Goal: Use online tool/utility: Utilize a website feature to perform a specific function

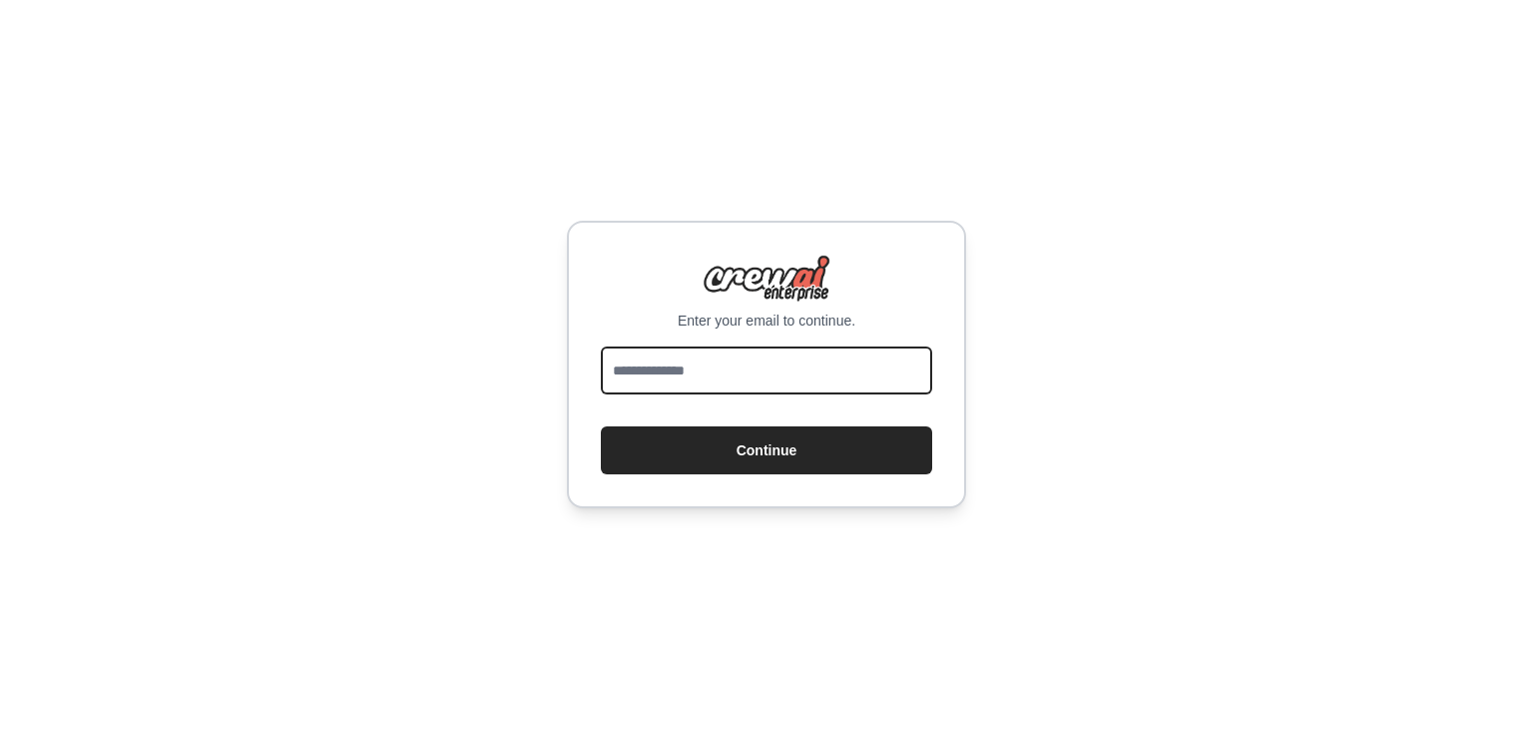
click at [764, 371] on input "email" at bounding box center [766, 370] width 331 height 48
type input "**********"
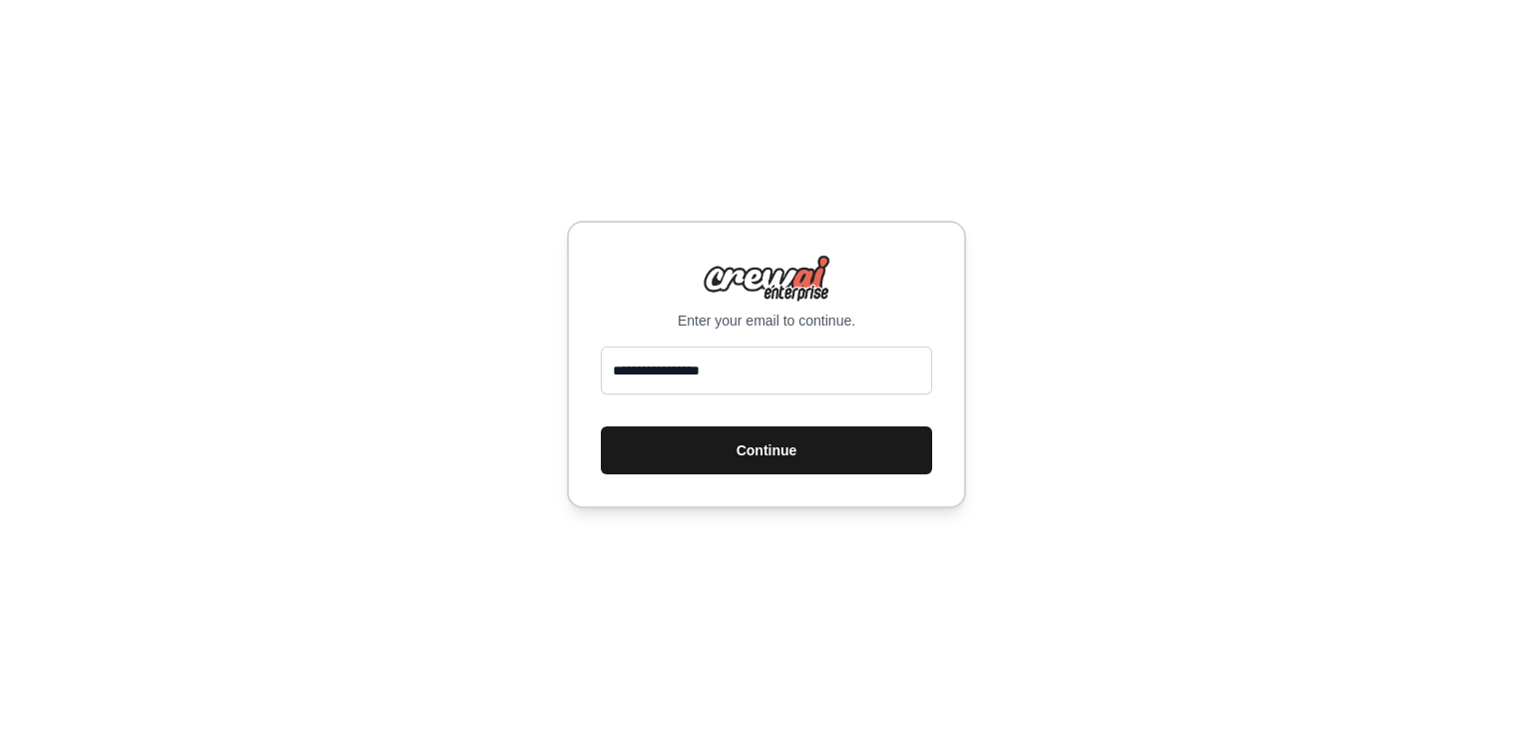
click at [747, 436] on button "Continue" at bounding box center [766, 450] width 331 height 48
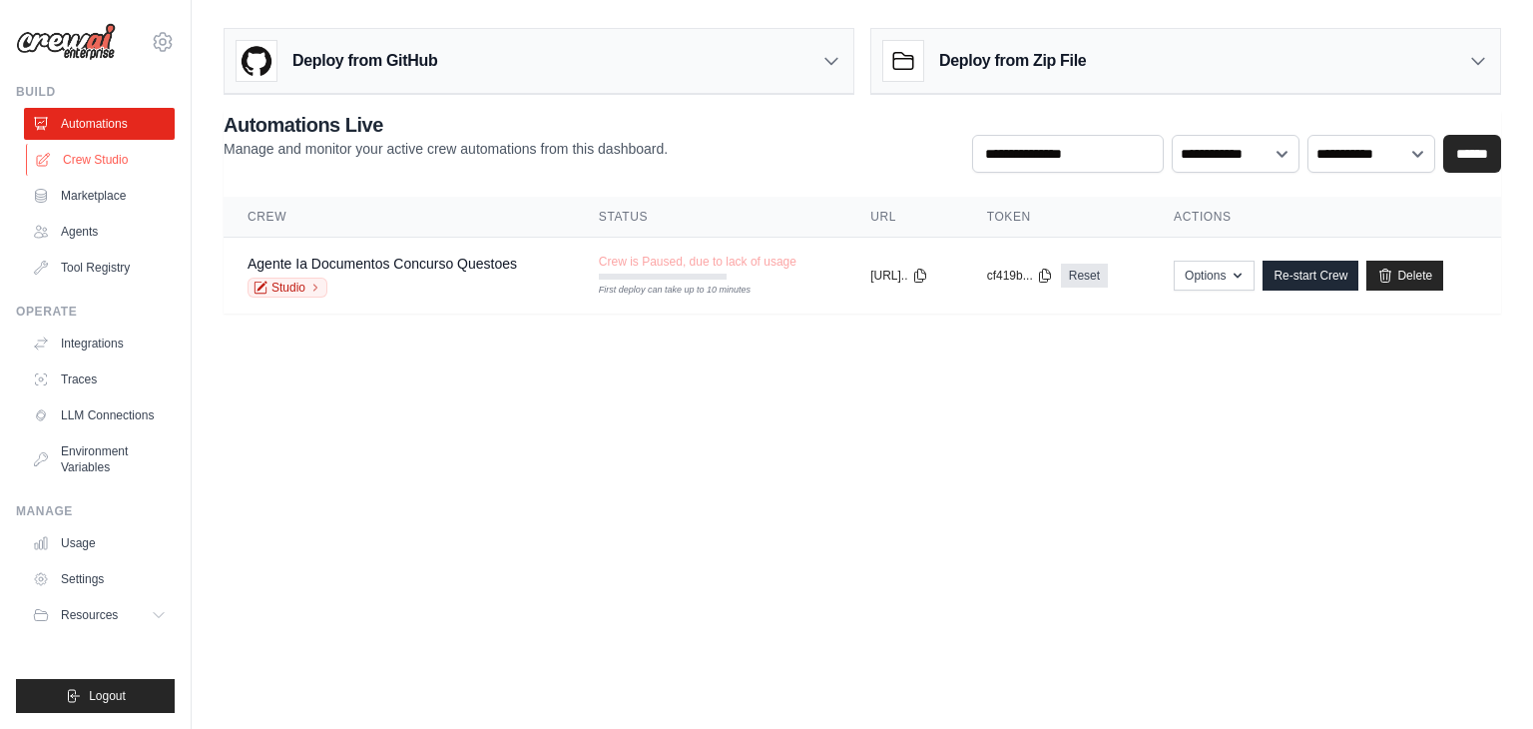
click at [110, 162] on link "Crew Studio" at bounding box center [101, 160] width 151 height 32
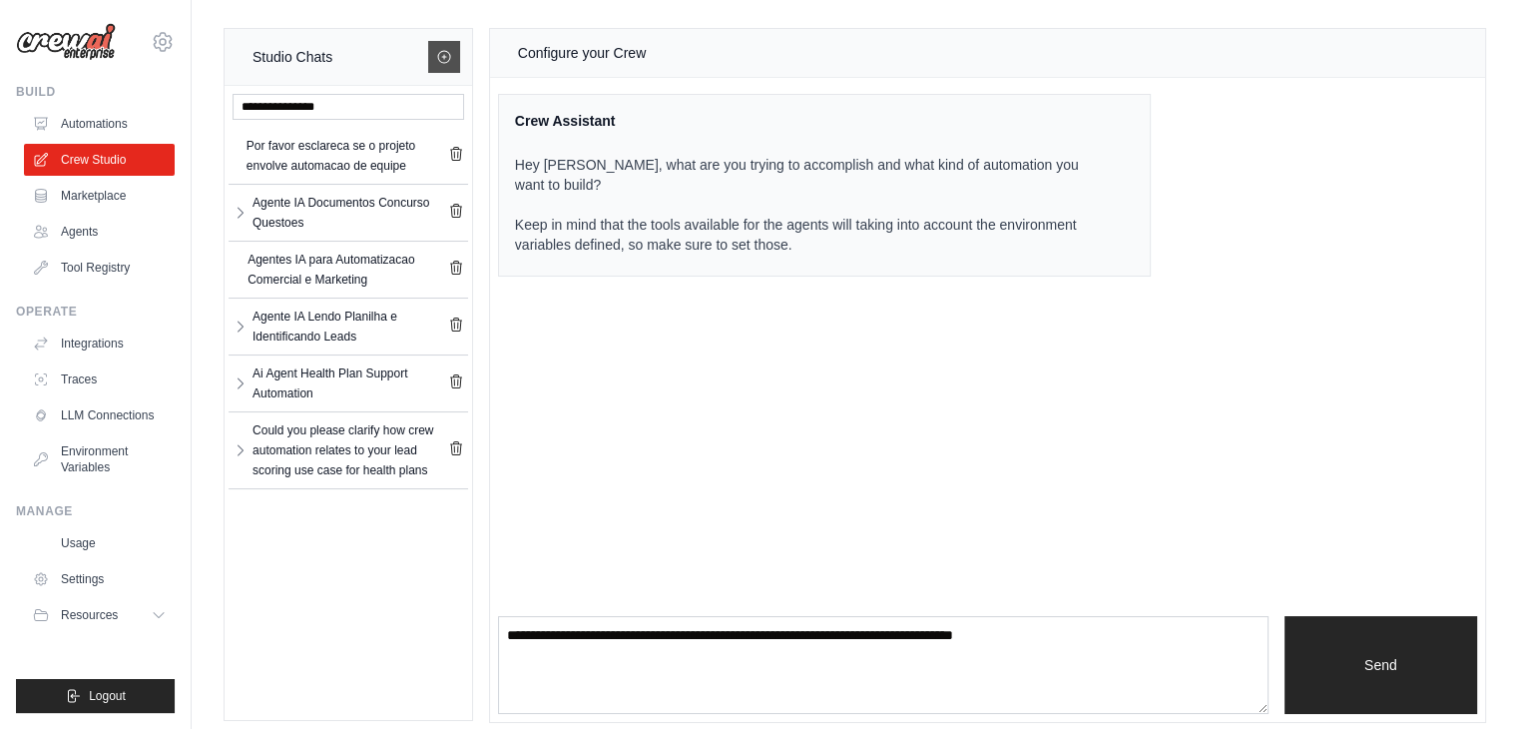
click at [442, 58] on icon at bounding box center [444, 57] width 16 height 16
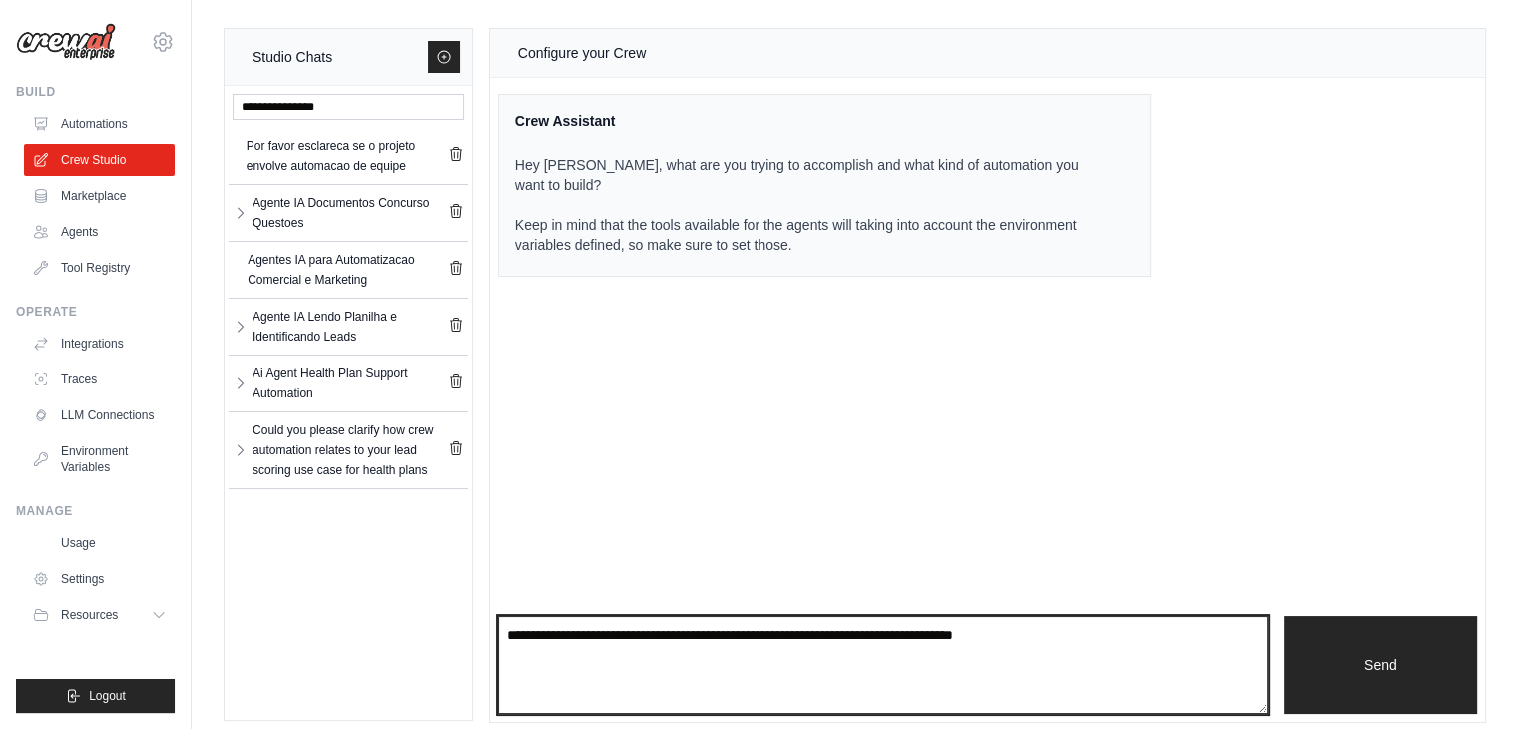
click at [713, 630] on textarea at bounding box center [883, 665] width 770 height 98
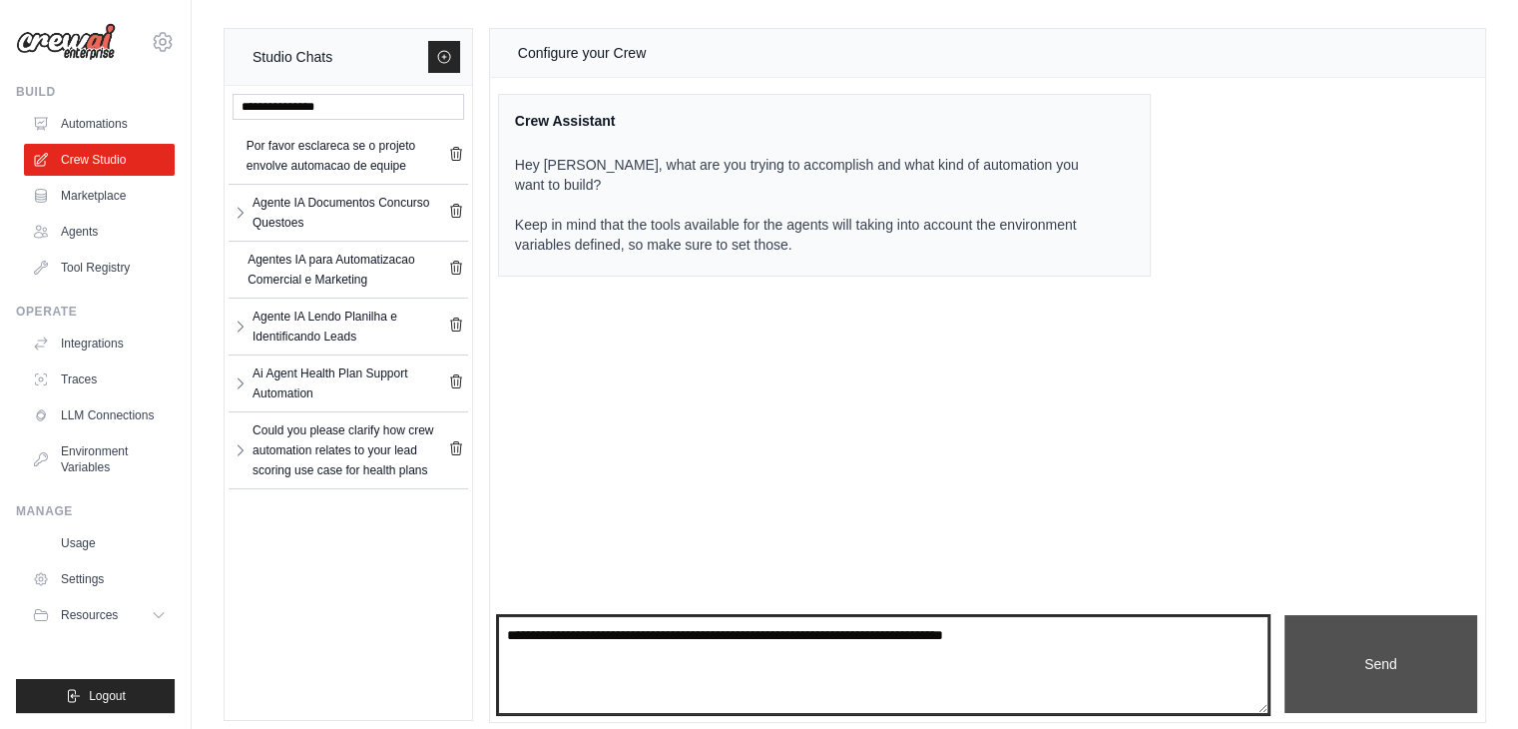
type textarea "**********"
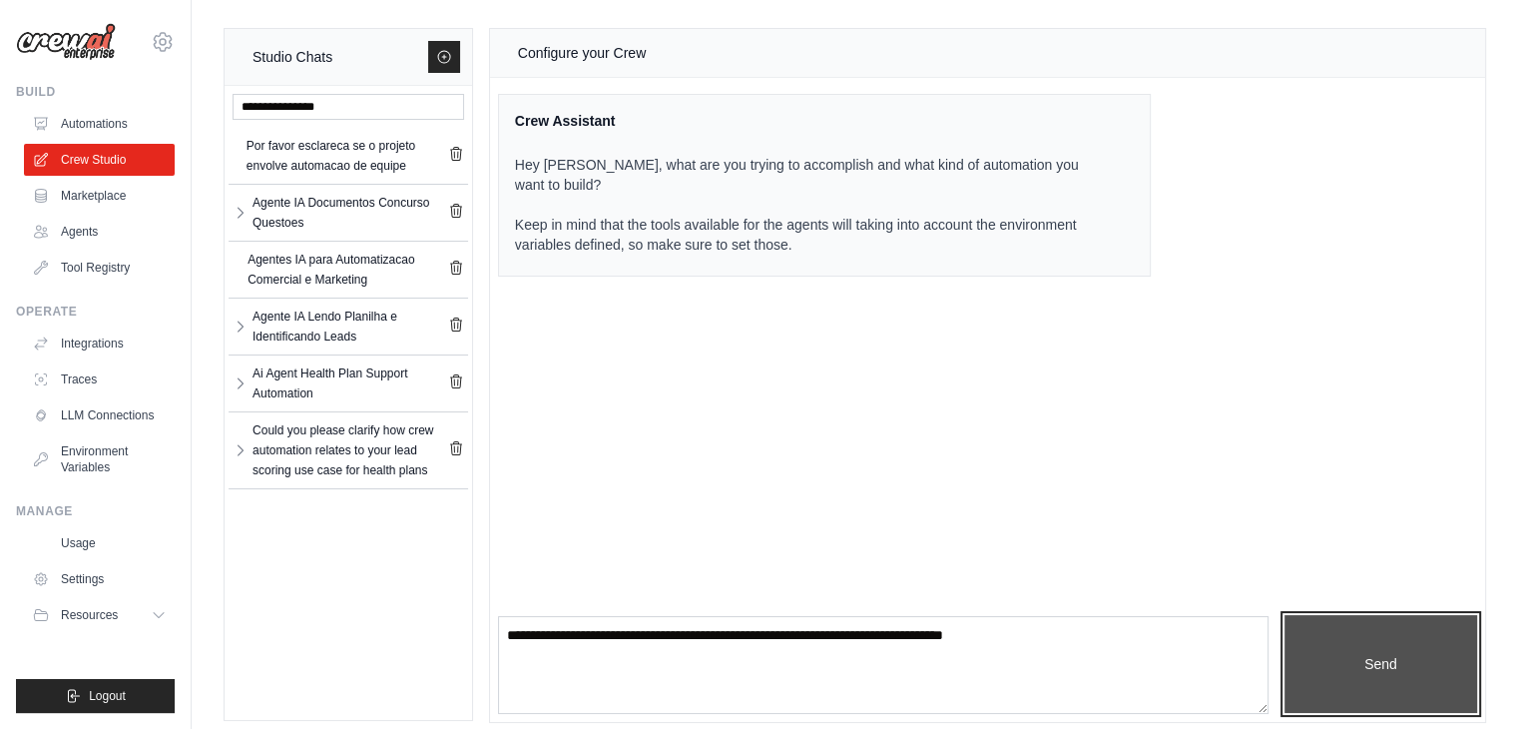
click at [1428, 650] on button "Send" at bounding box center [1380, 664] width 193 height 98
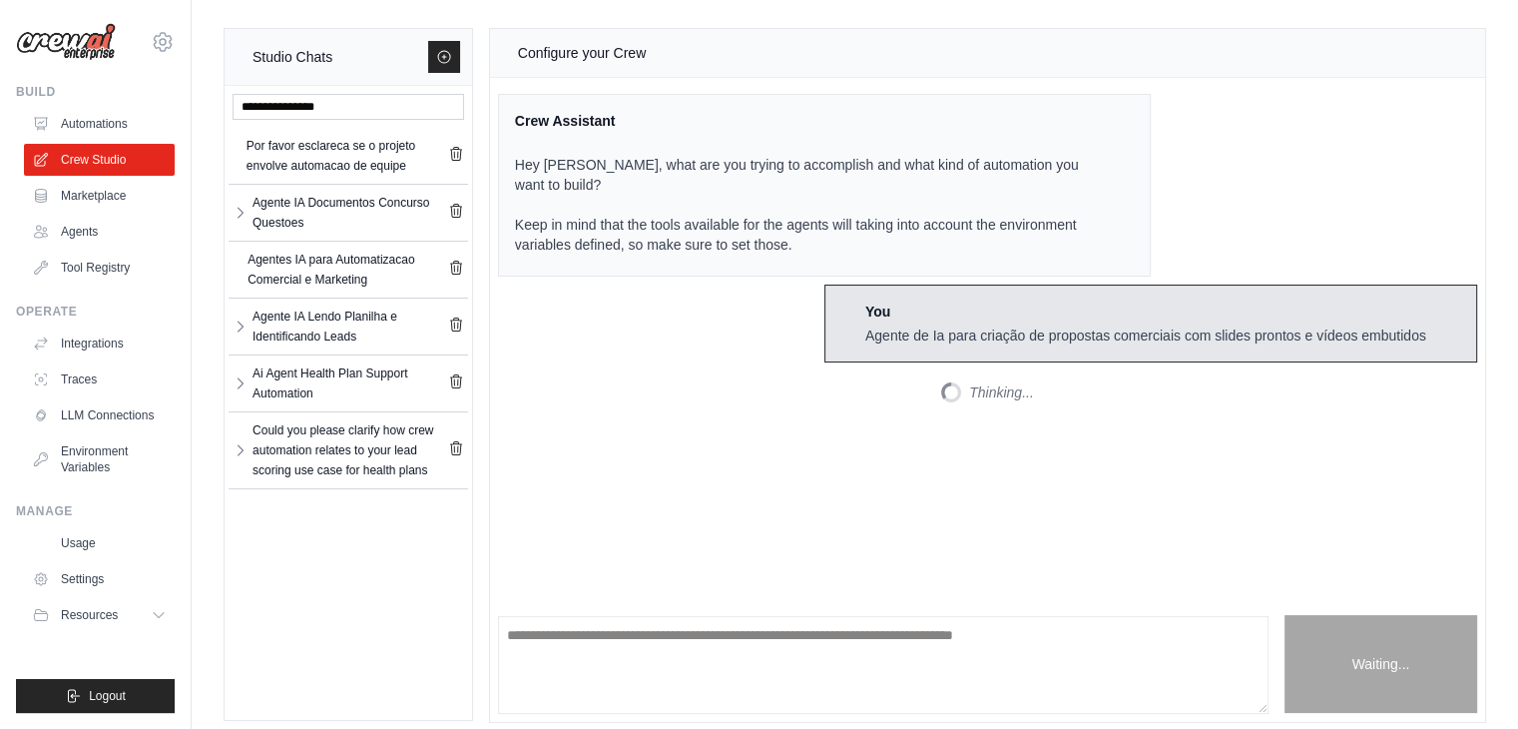
scroll to position [197, 0]
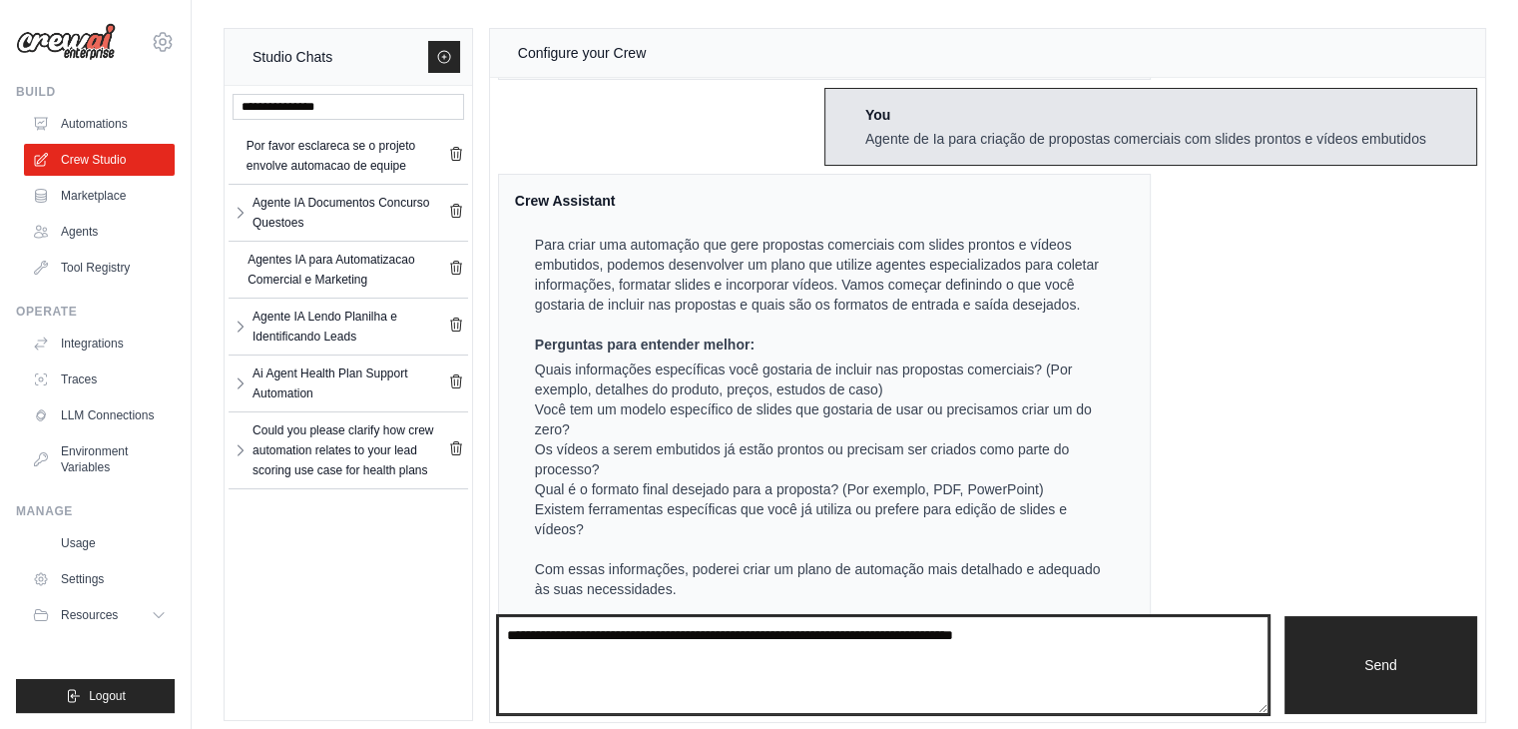
click at [774, 664] on textarea at bounding box center [883, 665] width 770 height 98
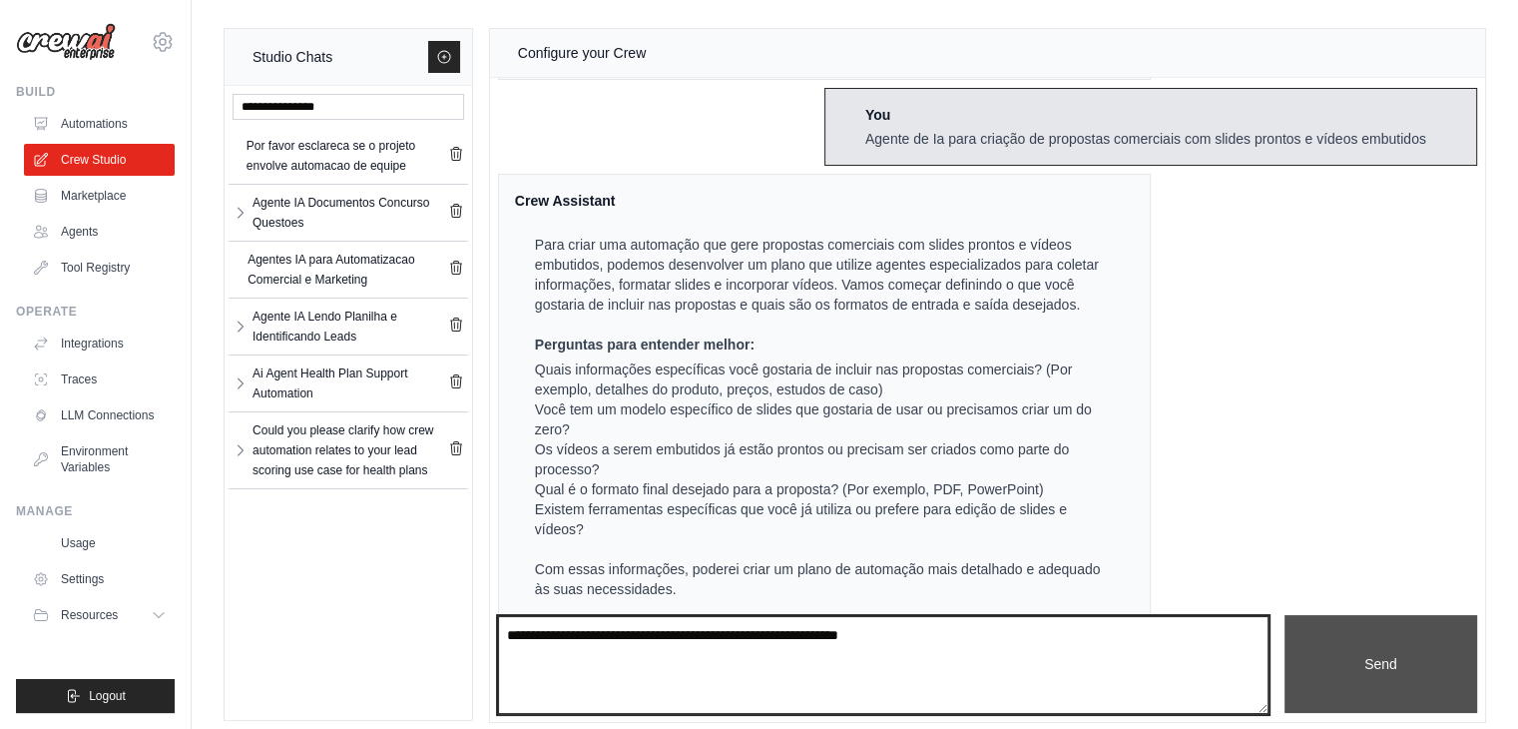
type textarea "**********"
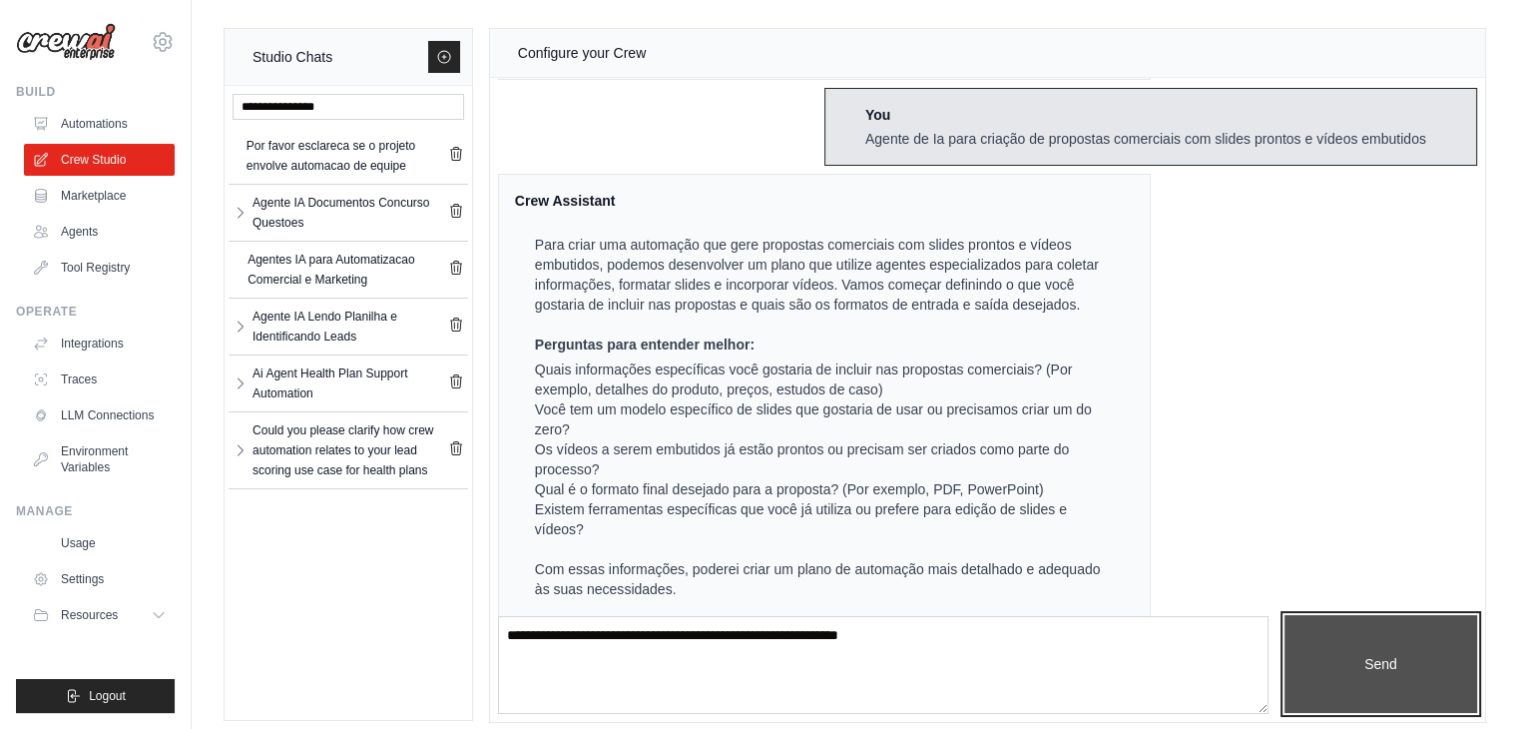
click at [1429, 635] on button "Send" at bounding box center [1380, 664] width 193 height 98
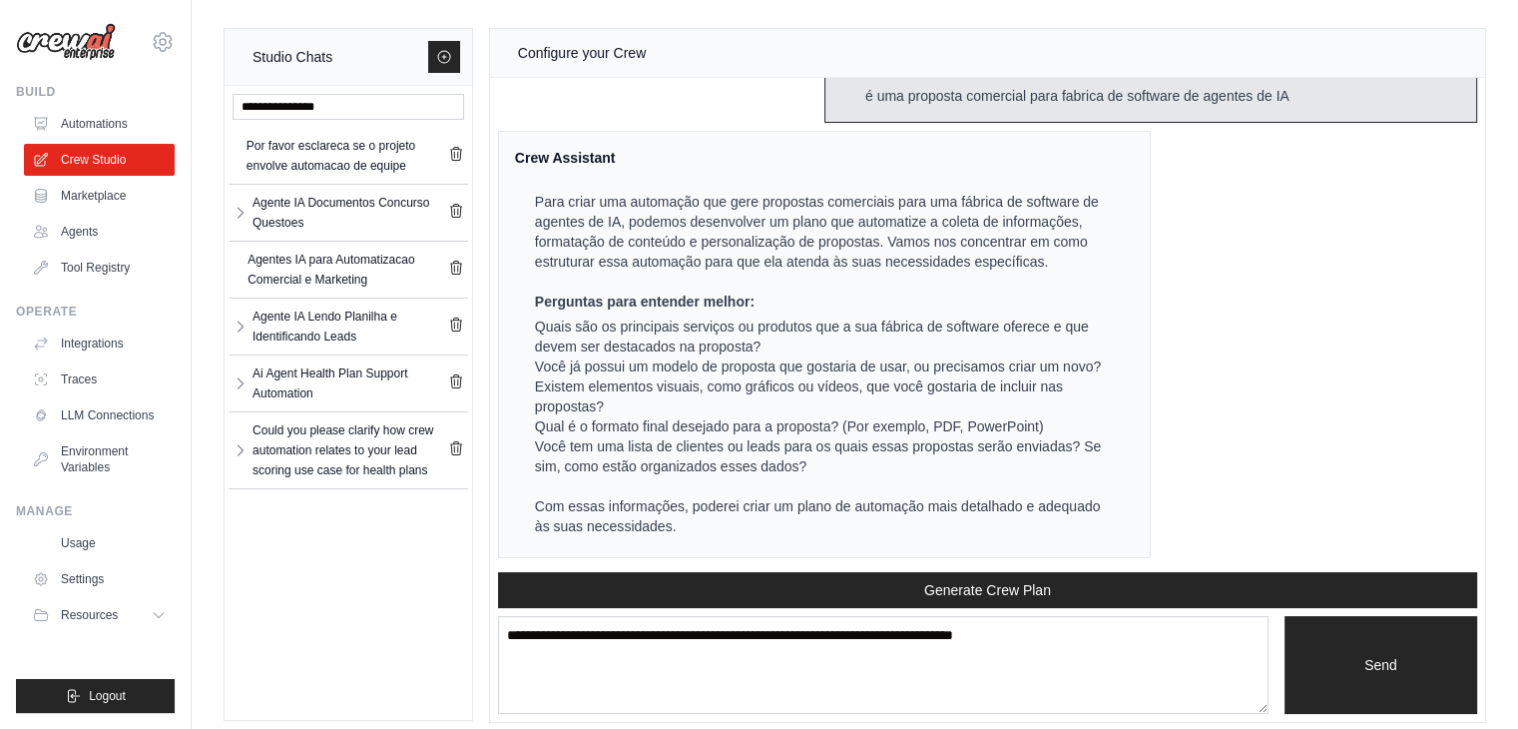
scroll to position [12, 0]
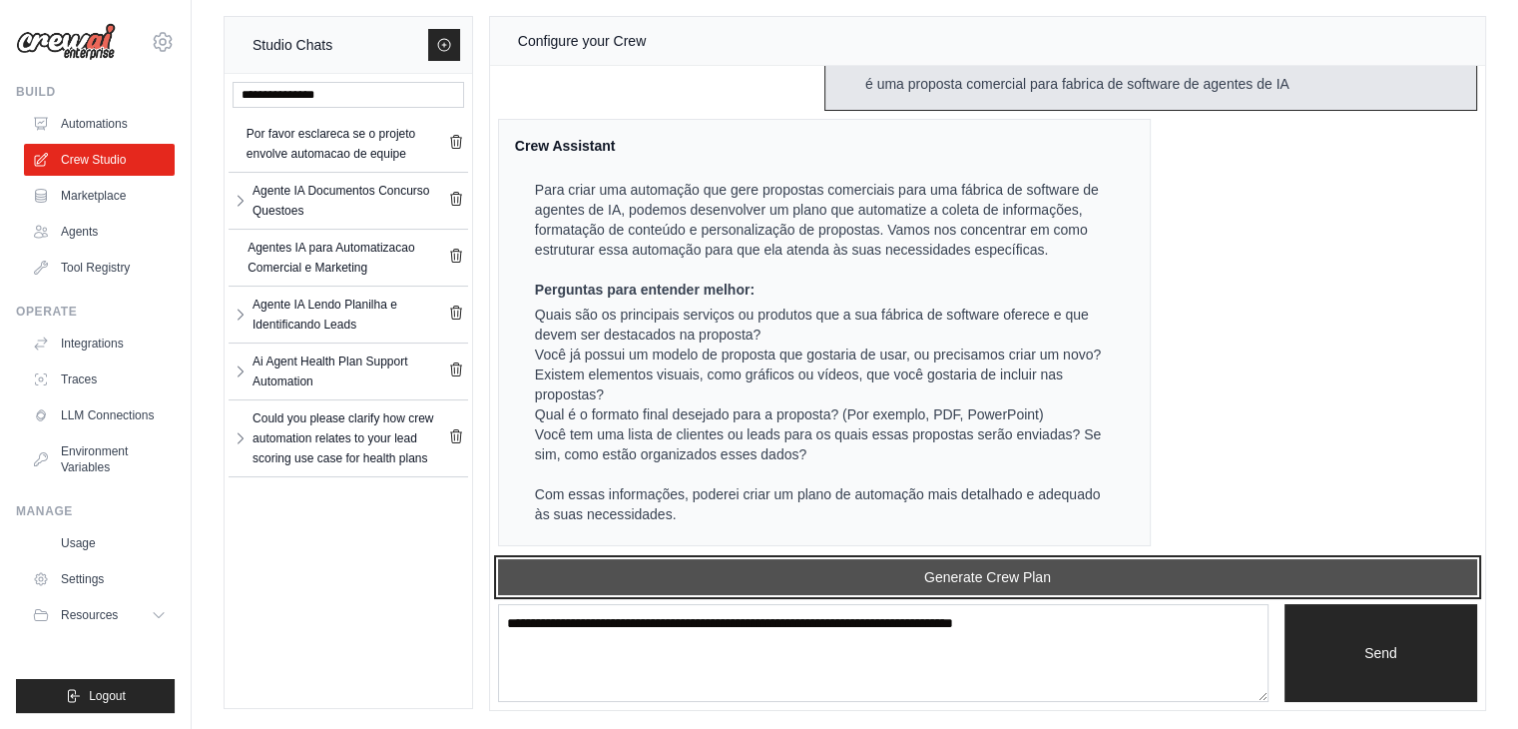
click at [985, 576] on button "Generate Crew Plan" at bounding box center [987, 577] width 979 height 36
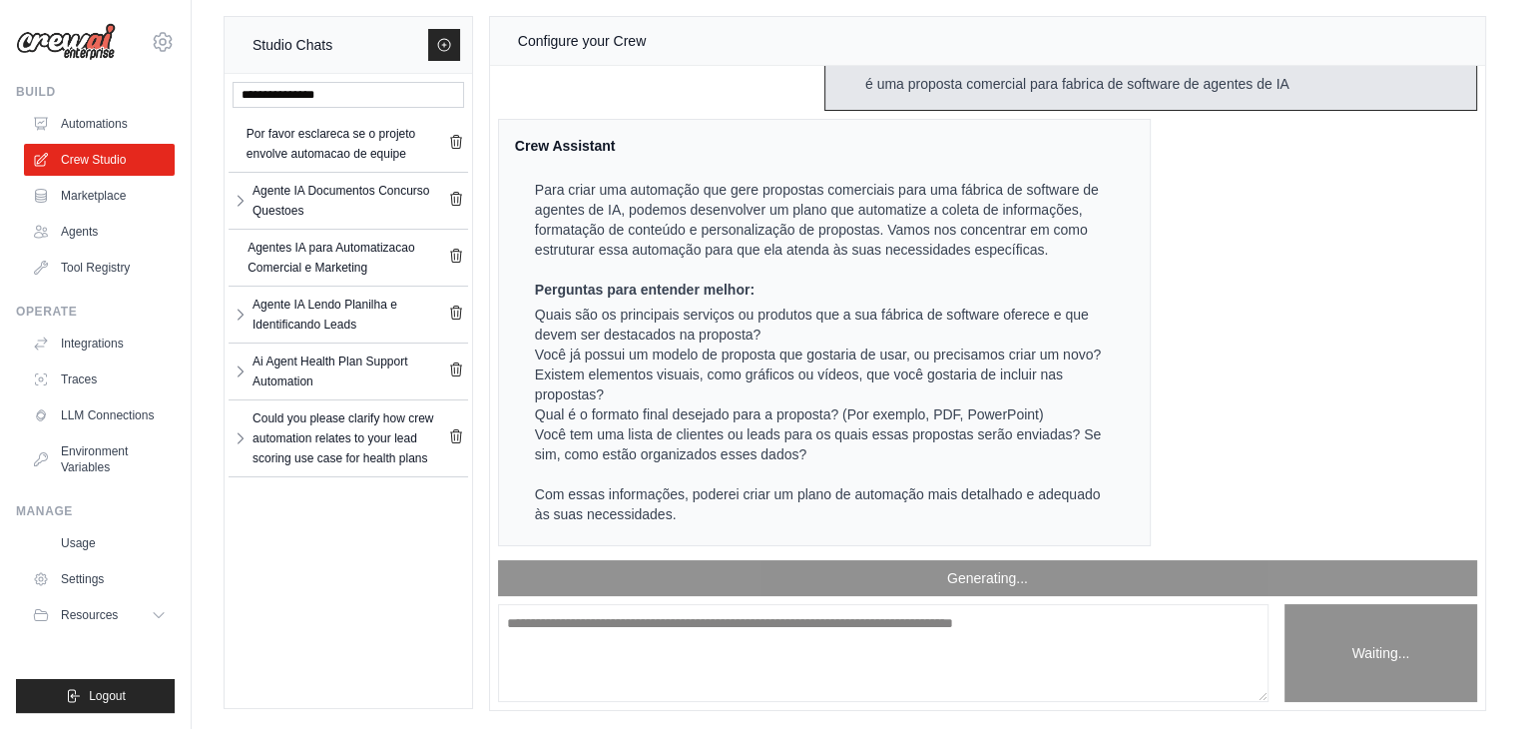
scroll to position [1664, 0]
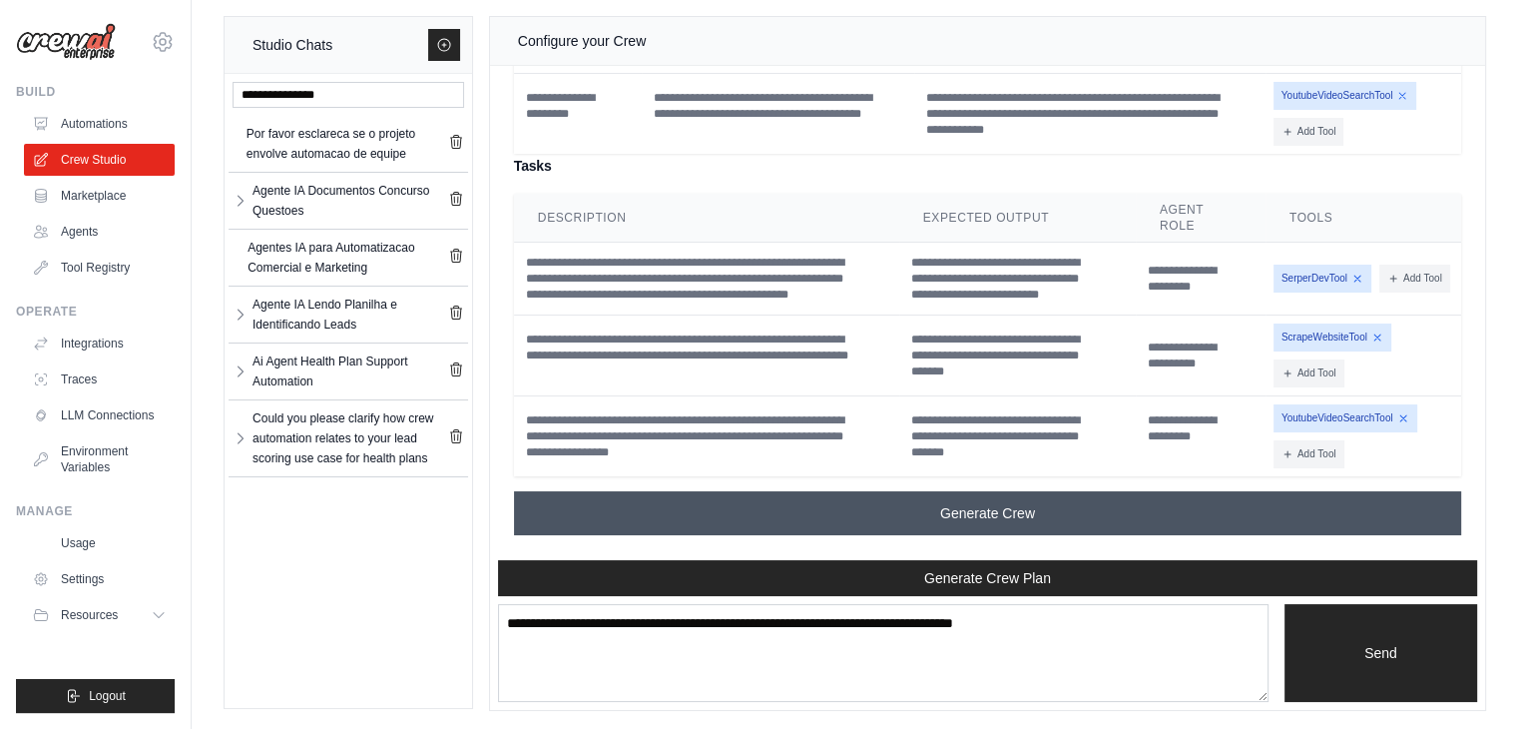
click at [993, 514] on span "Generate Crew" at bounding box center [987, 513] width 95 height 20
